Goal: Task Accomplishment & Management: Use online tool/utility

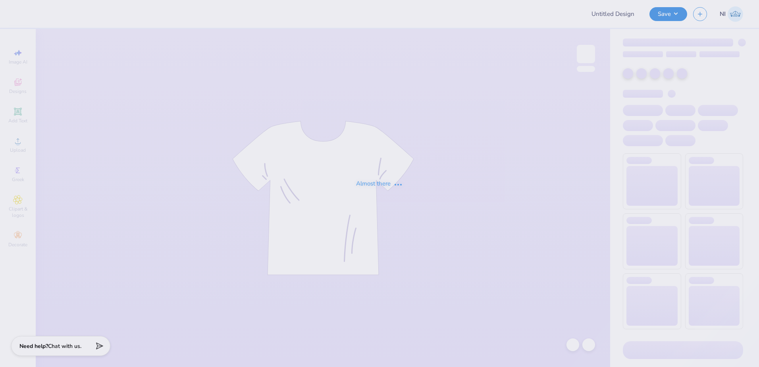
type input "Training: CF Training - Activities 5"
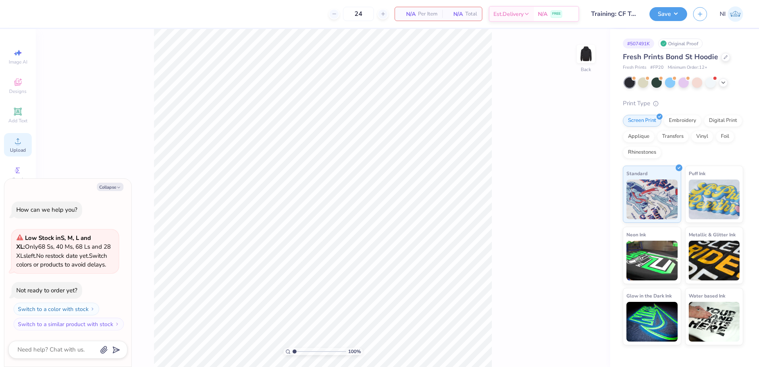
click at [21, 142] on icon at bounding box center [18, 141] width 10 height 10
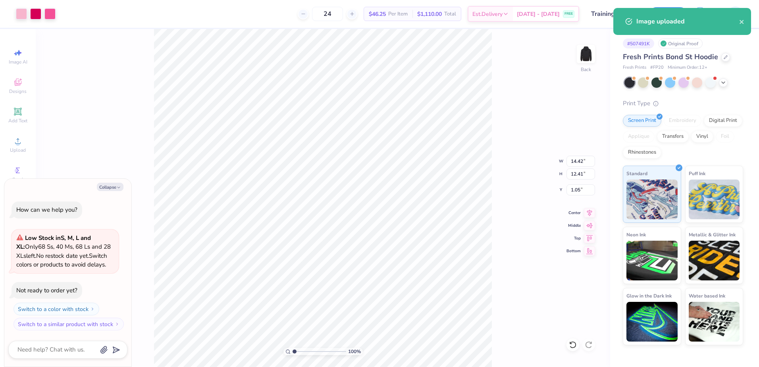
type textarea "x"
type input "3.14"
type input "2.71"
type input "10.75"
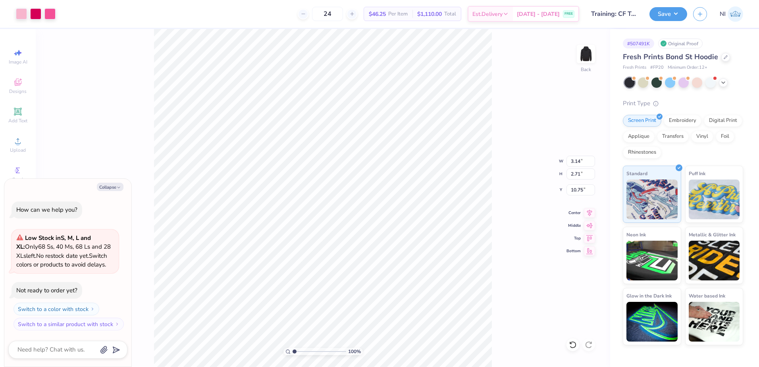
type textarea "x"
type input "3.00"
click at [579, 163] on input "3.14" at bounding box center [580, 161] width 29 height 11
type input "3.50"
type textarea "x"
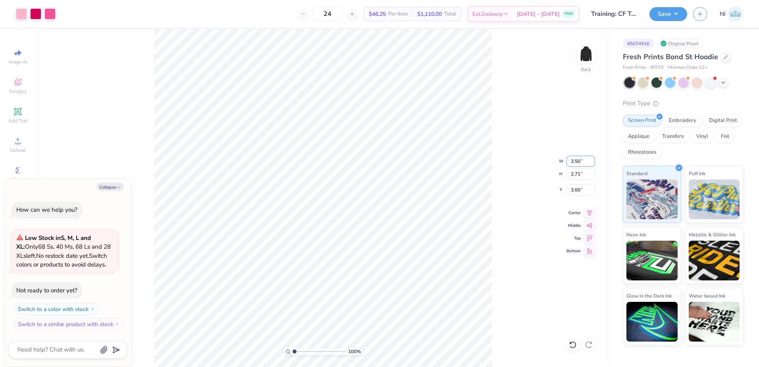
type input "3.01"
type input "2.85"
type textarea "x"
type input "3.00"
click at [590, 56] on img at bounding box center [586, 54] width 16 height 16
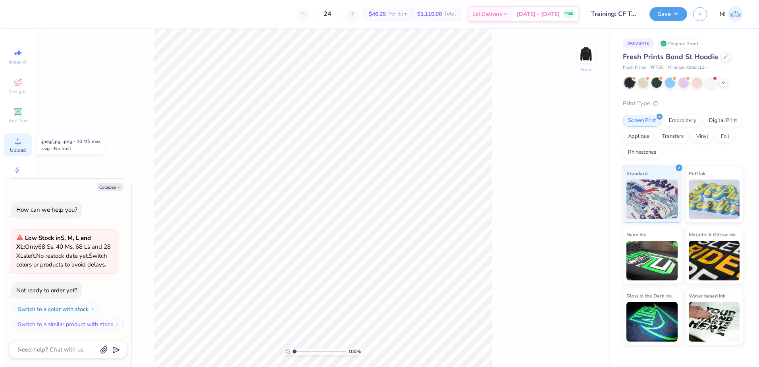
click at [18, 144] on circle at bounding box center [17, 143] width 4 height 4
click at [18, 141] on icon at bounding box center [18, 141] width 10 height 10
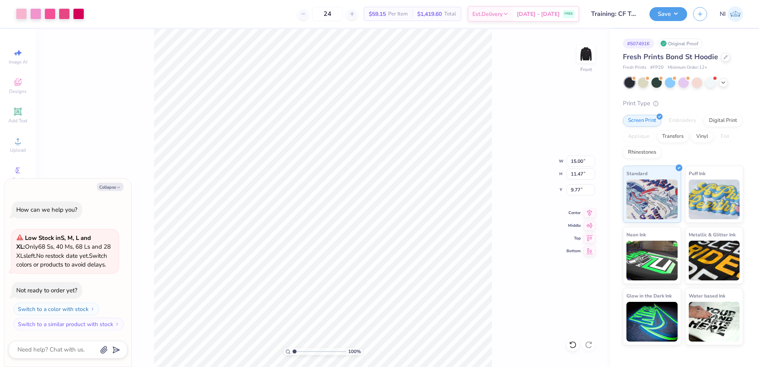
type textarea "x"
type input "5.79"
drag, startPoint x: 583, startPoint y: 160, endPoint x: 571, endPoint y: 158, distance: 12.1
click at [571, 158] on input "15.00" at bounding box center [580, 161] width 29 height 11
type input "12"
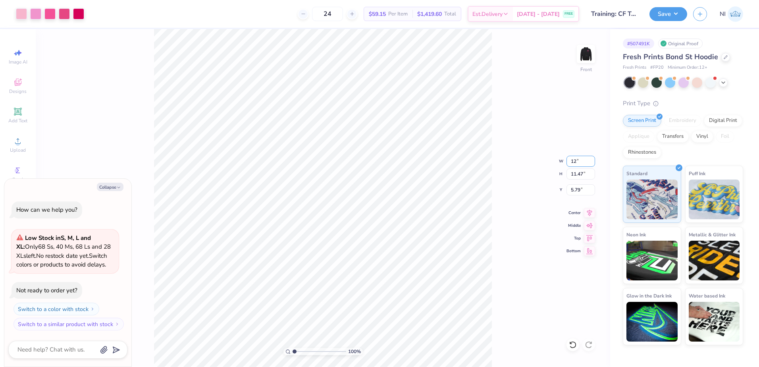
type textarea "x"
type input "12.00"
type input "9.17"
type input "6.93"
type textarea "x"
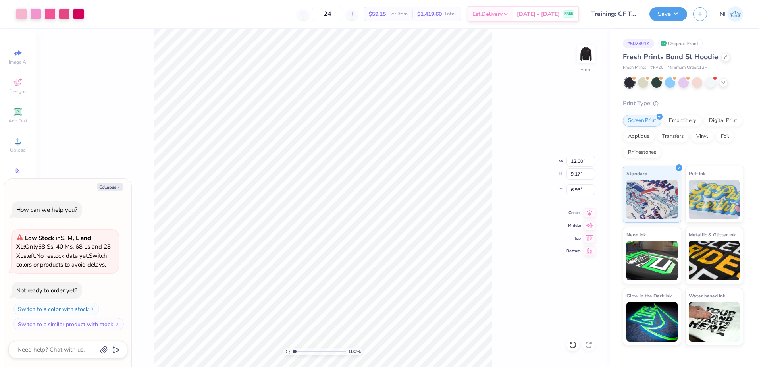
type input "5.00"
click at [590, 216] on icon at bounding box center [589, 212] width 11 height 10
click at [515, 185] on div "100 % Front W 12.00 12.00 " H 9.17 9.17 " Y 5.00 5.00 " Center Middle Top Bottom" at bounding box center [323, 198] width 574 height 338
click at [680, 14] on button "Save" at bounding box center [668, 13] width 38 height 14
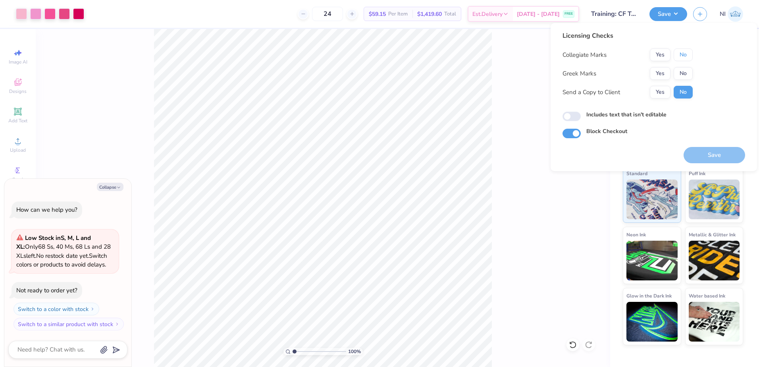
drag, startPoint x: 685, startPoint y: 55, endPoint x: 684, endPoint y: 66, distance: 11.5
click at [685, 56] on button "No" at bounding box center [682, 54] width 19 height 13
click at [683, 73] on button "No" at bounding box center [682, 73] width 19 height 13
click at [705, 152] on button "Save" at bounding box center [714, 155] width 62 height 16
type textarea "x"
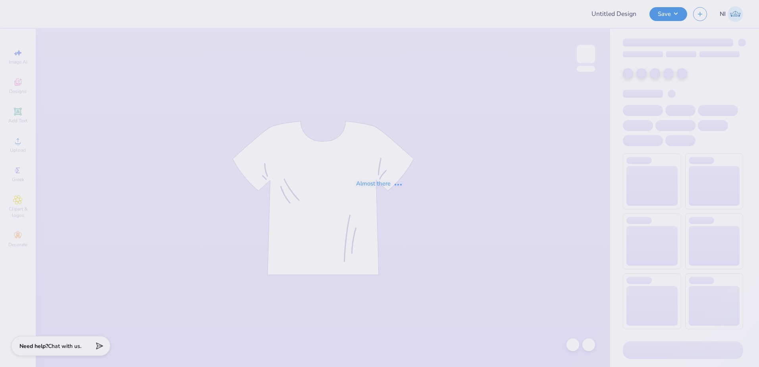
type input "Training: CF Training - Activities 5"
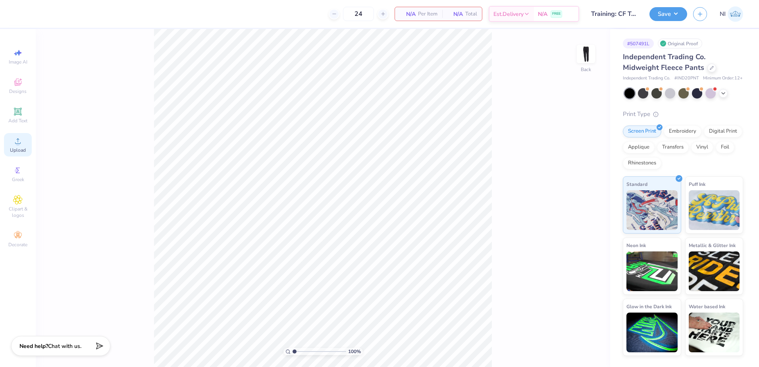
click at [16, 143] on circle at bounding box center [17, 143] width 4 height 4
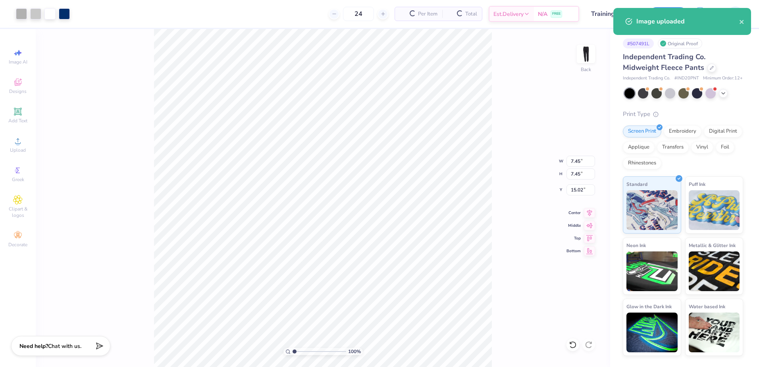
type input "1.65"
type input "5.77"
type input "3.33"
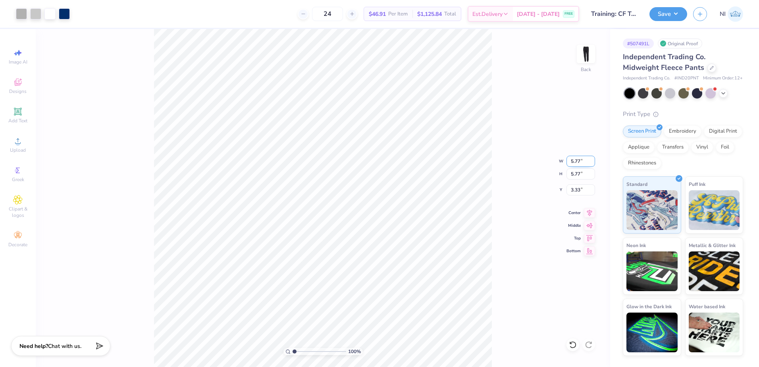
drag, startPoint x: 580, startPoint y: 161, endPoint x: 567, endPoint y: 165, distance: 13.4
click at [567, 165] on input "5.77" at bounding box center [580, 161] width 29 height 11
type input "2.50"
type input "1.57"
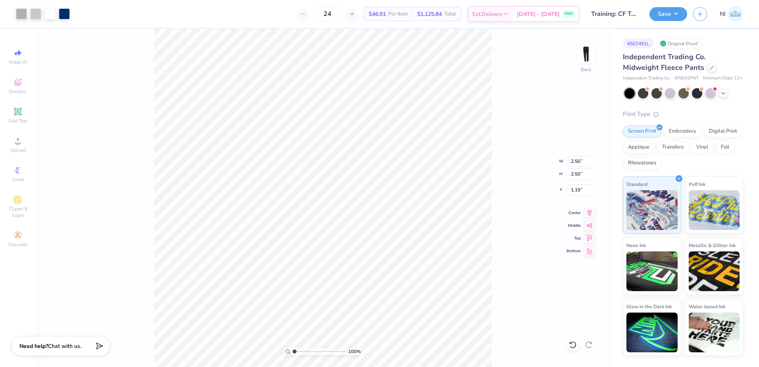
type input "1.19"
click at [701, 12] on icon "button" at bounding box center [699, 13] width 7 height 7
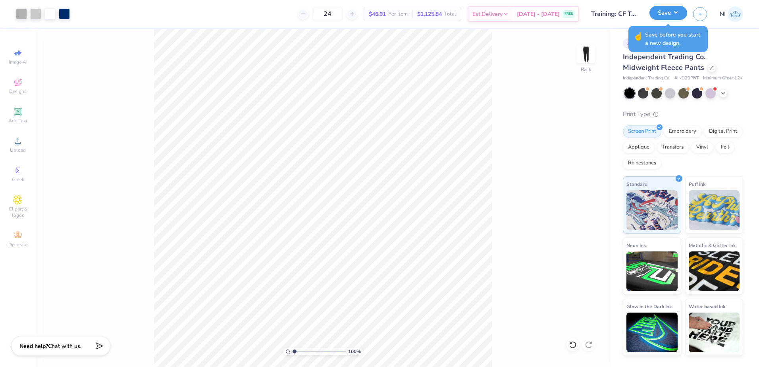
click at [677, 13] on button "Save" at bounding box center [668, 13] width 38 height 14
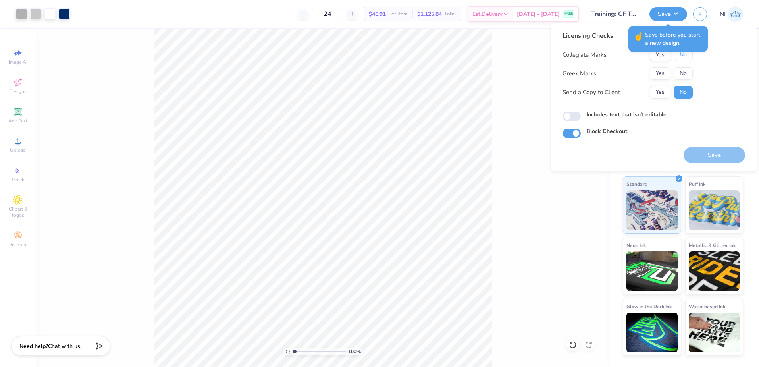
drag, startPoint x: 688, startPoint y: 58, endPoint x: 683, endPoint y: 65, distance: 8.3
click at [688, 58] on button "No" at bounding box center [682, 54] width 19 height 13
click at [682, 69] on button "No" at bounding box center [682, 73] width 19 height 13
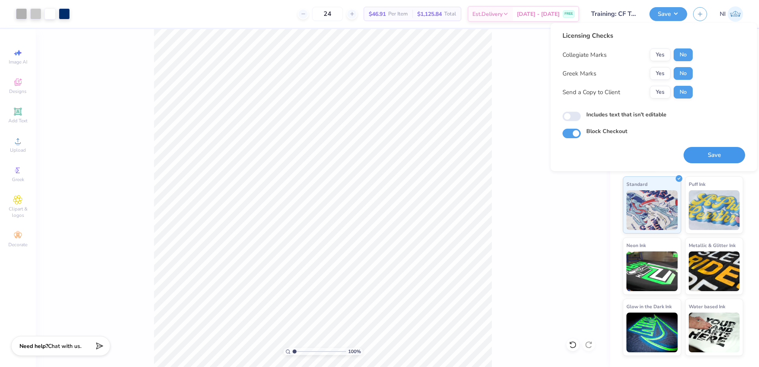
click at [709, 147] on button "Save" at bounding box center [714, 155] width 62 height 16
